Goal: Information Seeking & Learning: Find specific fact

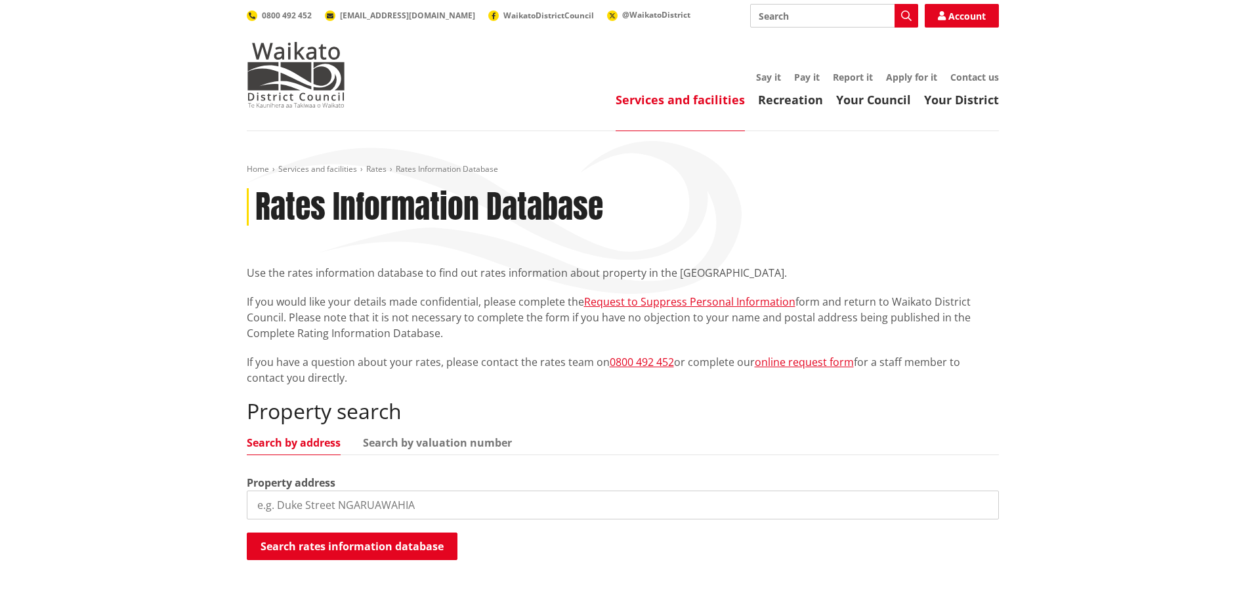
click at [266, 499] on input "search" at bounding box center [623, 505] width 752 height 29
type input "53 Monument"
click at [352, 543] on button "Search rates information database" at bounding box center [352, 547] width 211 height 28
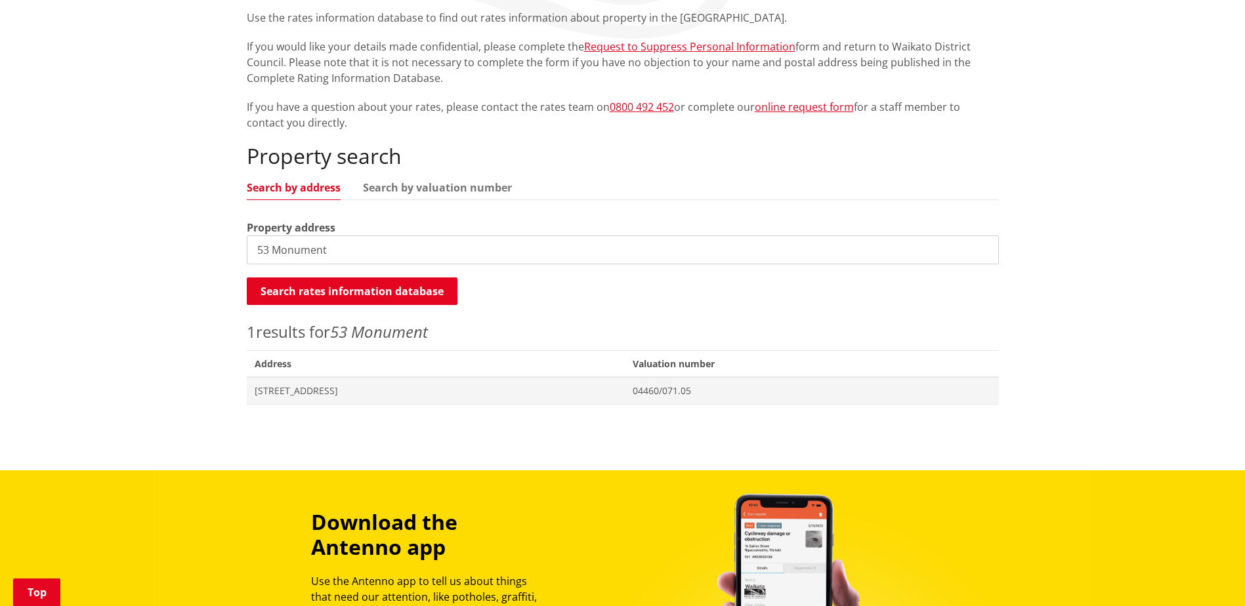
scroll to position [263, 0]
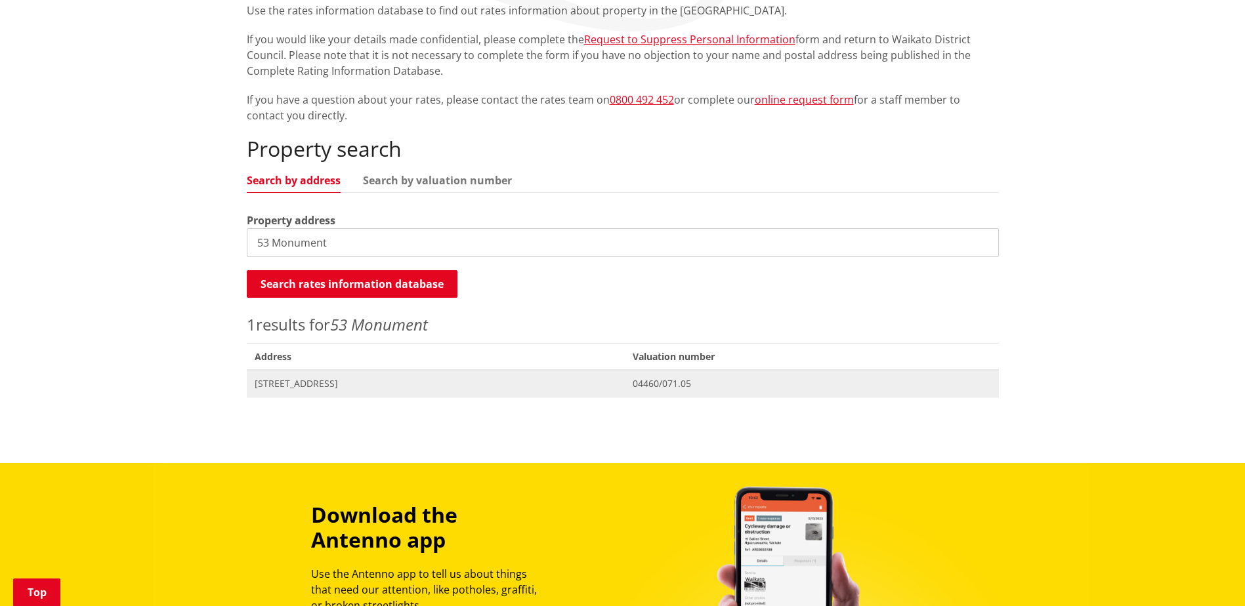
click at [384, 381] on span "[STREET_ADDRESS]" at bounding box center [436, 383] width 363 height 13
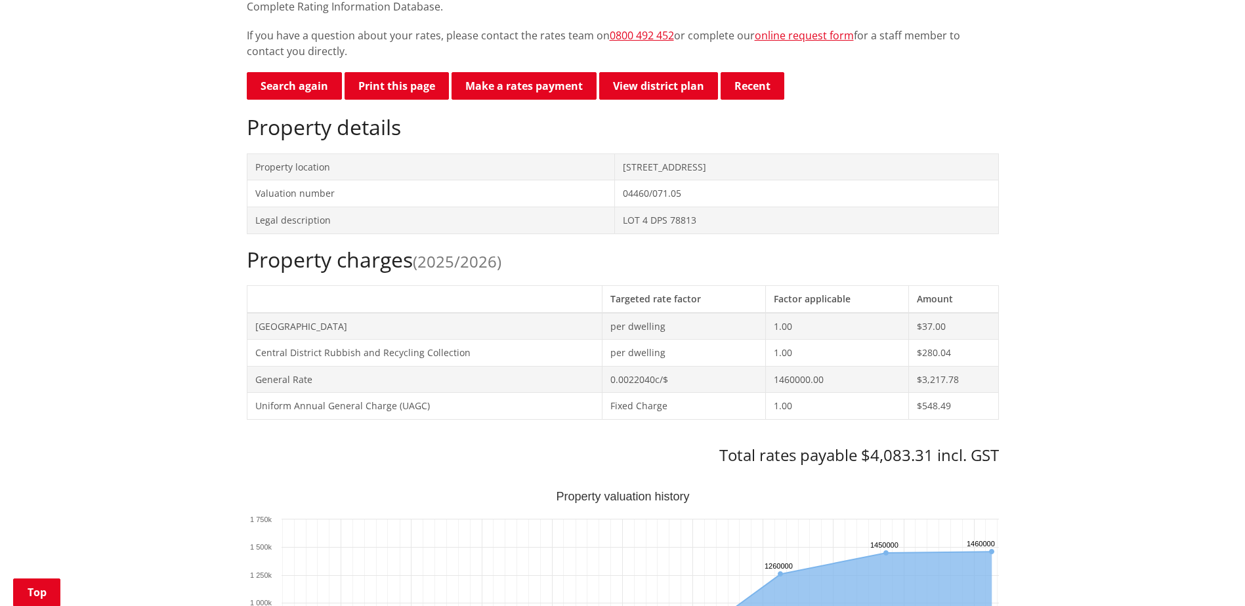
scroll to position [328, 0]
